Goal: Task Accomplishment & Management: Manage account settings

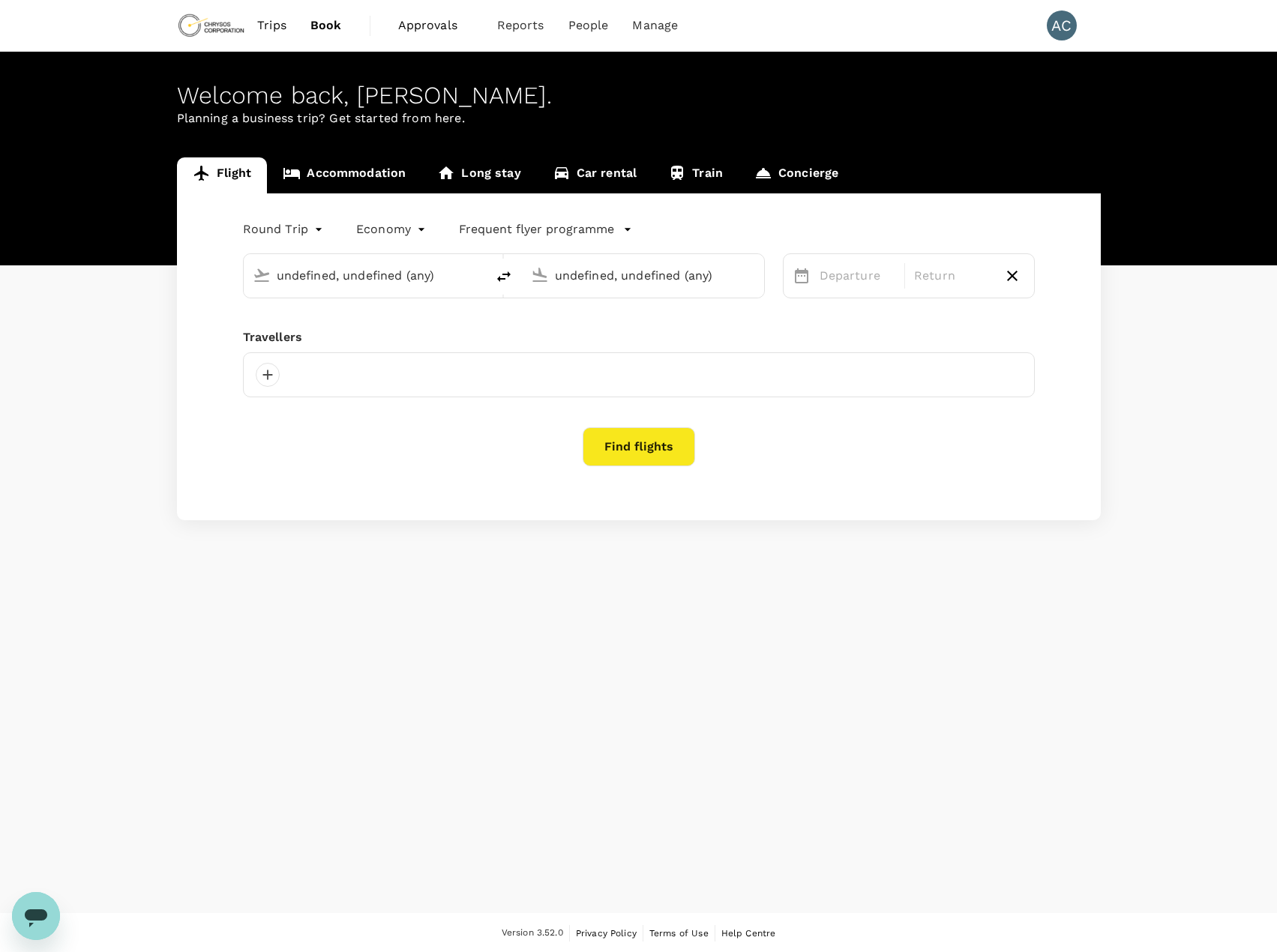
type input "Vancouver Intl (YVR)"
type input "Calgary Intl (YYC)"
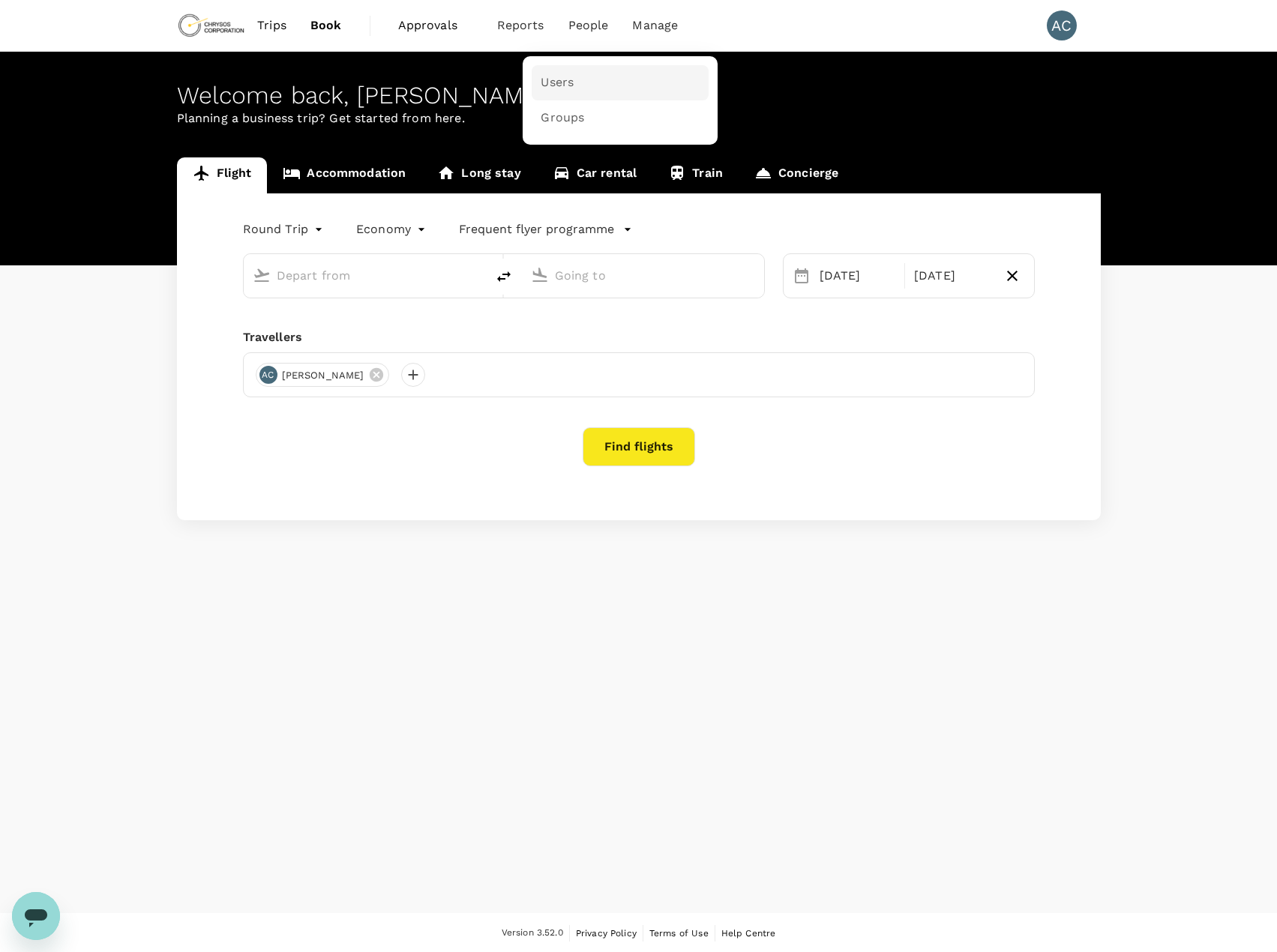
type input "Vancouver Intl (YVR)"
type input "Calgary Intl (YYC)"
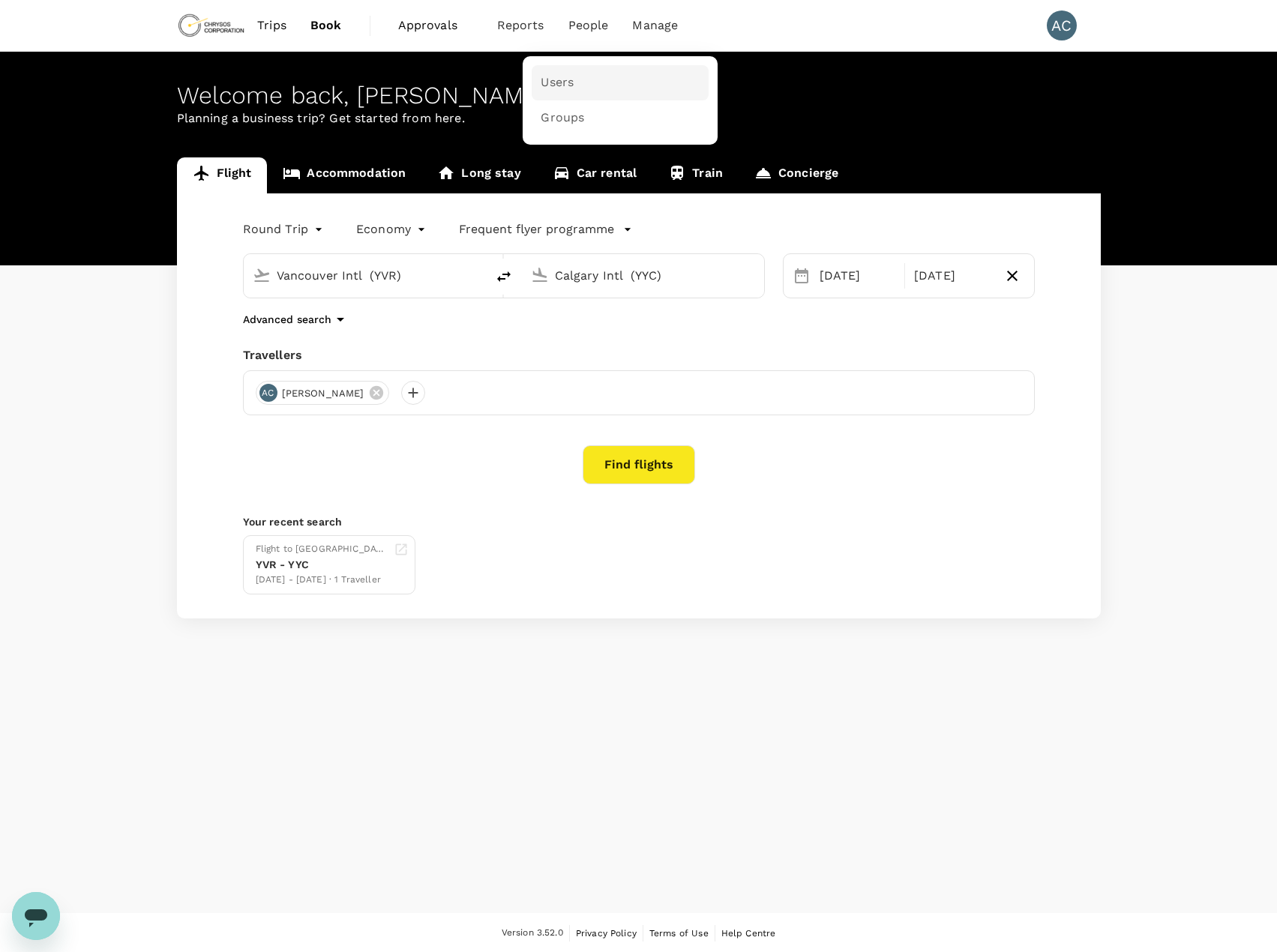
click at [563, 84] on span "Users" at bounding box center [557, 83] width 33 height 17
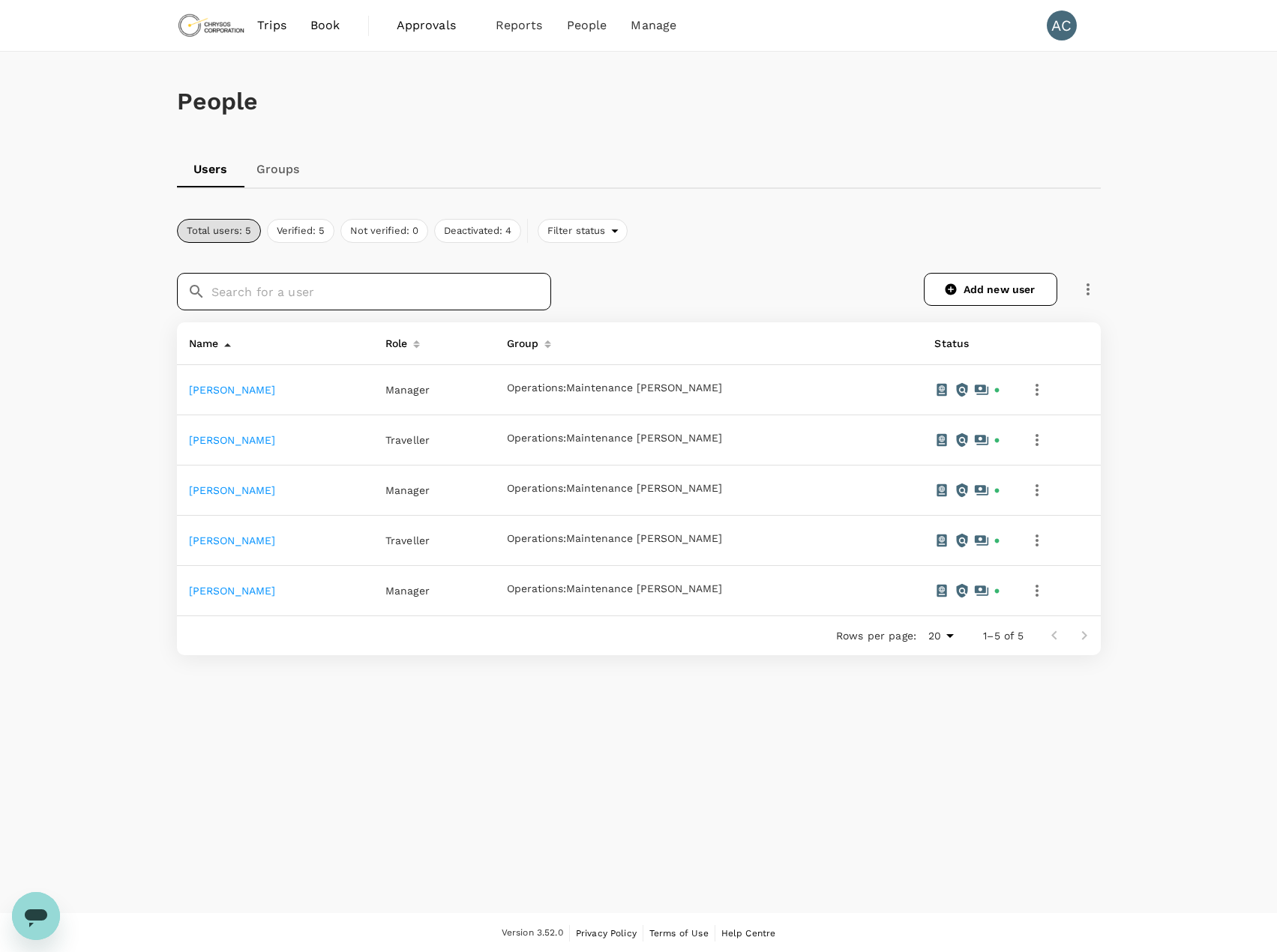
click at [277, 292] on input "text" at bounding box center [381, 292] width 340 height 38
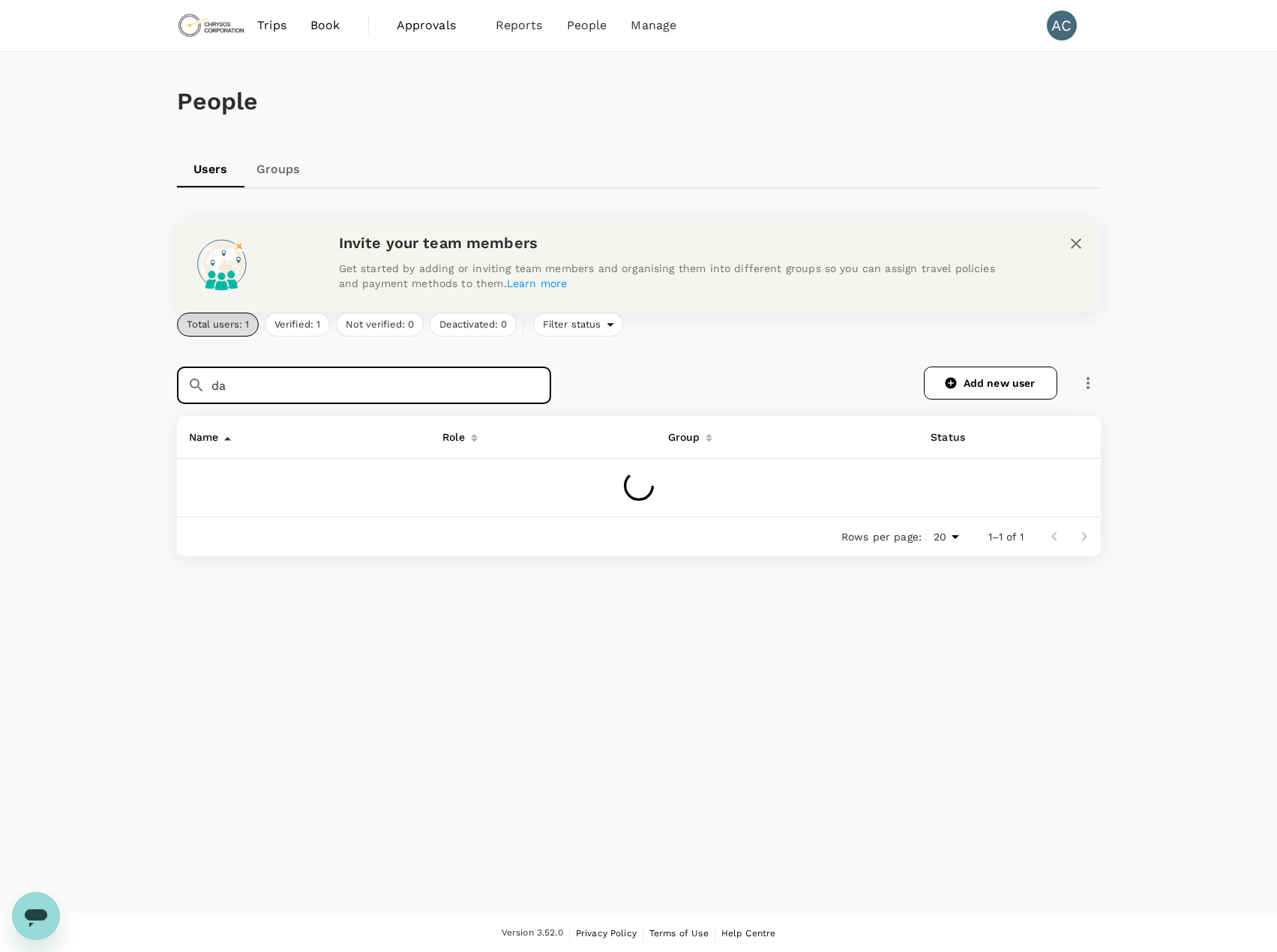
type input "d"
